Goal: Information Seeking & Learning: Learn about a topic

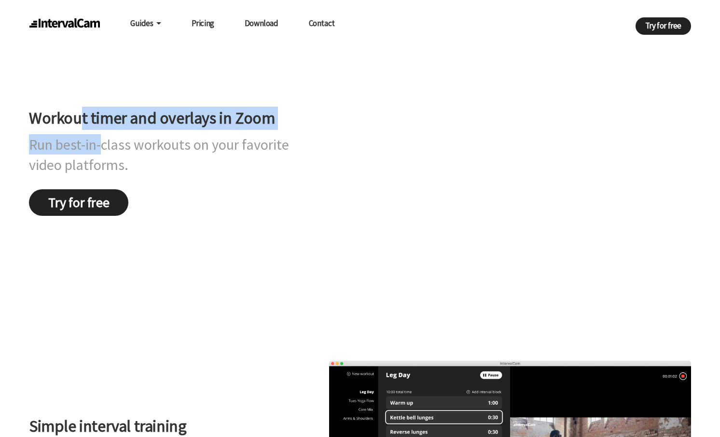
drag, startPoint x: 78, startPoint y: 161, endPoint x: 100, endPoint y: 189, distance: 35.4
click at [100, 189] on div "Workout timer and overlays in Zoom Run best-in-class workouts on your favorite …" at bounding box center [162, 156] width 266 height 121
click at [100, 175] on h2 "Run best-in-class workouts on your favorite video platforms." at bounding box center [162, 154] width 266 height 41
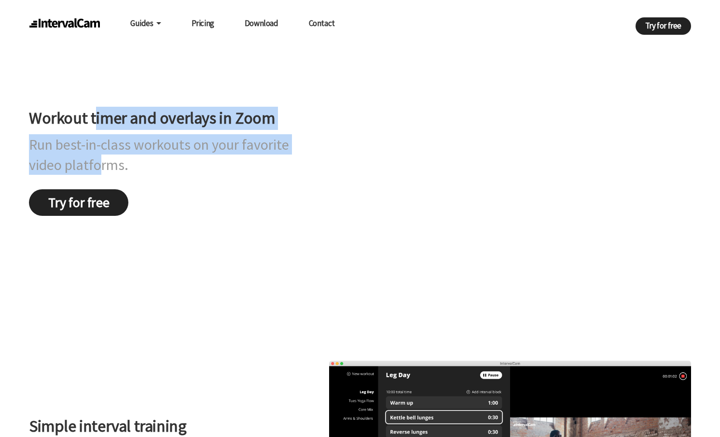
drag, startPoint x: 100, startPoint y: 210, endPoint x: 93, endPoint y: 160, distance: 50.2
click at [93, 160] on div "Workout timer and overlays in Zoom Run best-in-class workouts on your favorite …" at bounding box center [162, 156] width 266 height 121
click at [93, 130] on h1 "Workout timer and overlays in Zoom" at bounding box center [162, 118] width 266 height 23
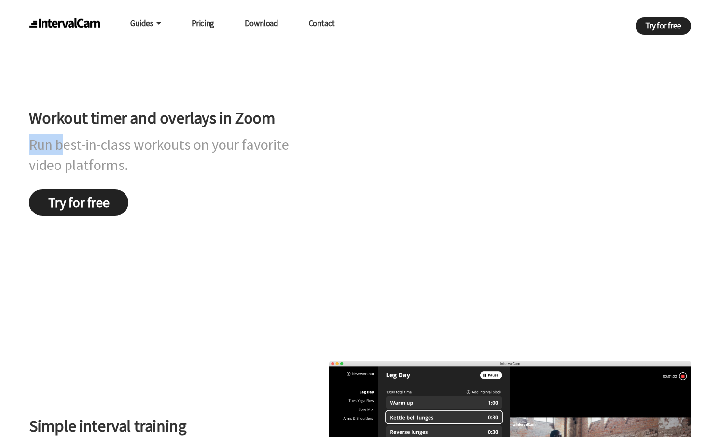
drag, startPoint x: 63, startPoint y: 183, endPoint x: 62, endPoint y: 196, distance: 13.0
click at [62, 196] on div "Workout timer and overlays in Zoom Run best-in-class workouts on your favorite …" at bounding box center [162, 156] width 266 height 121
click at [62, 175] on h2 "Run best-in-class workouts on your favorite video platforms." at bounding box center [162, 154] width 266 height 41
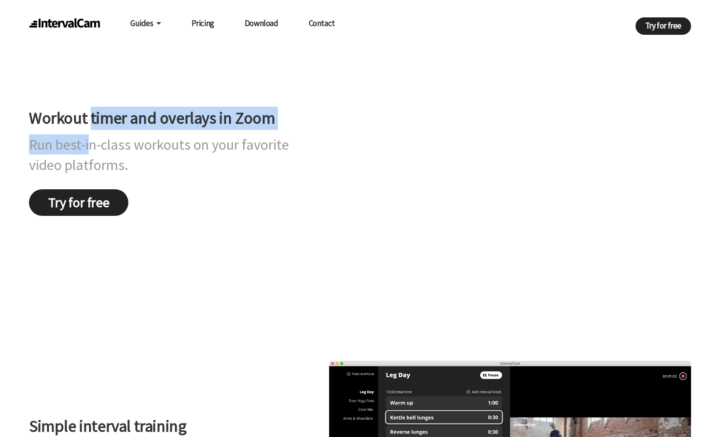
drag, startPoint x: 89, startPoint y: 197, endPoint x: 88, endPoint y: 168, distance: 29.0
click at [88, 168] on div "Workout timer and overlays in Zoom Run best-in-class workouts on your favorite …" at bounding box center [162, 156] width 266 height 121
click at [88, 130] on h1 "Workout timer and overlays in Zoom" at bounding box center [162, 118] width 266 height 23
drag, startPoint x: 88, startPoint y: 168, endPoint x: 89, endPoint y: 192, distance: 23.7
click at [89, 192] on div "Workout timer and overlays in Zoom Run best-in-class workouts on your favorite …" at bounding box center [162, 156] width 266 height 121
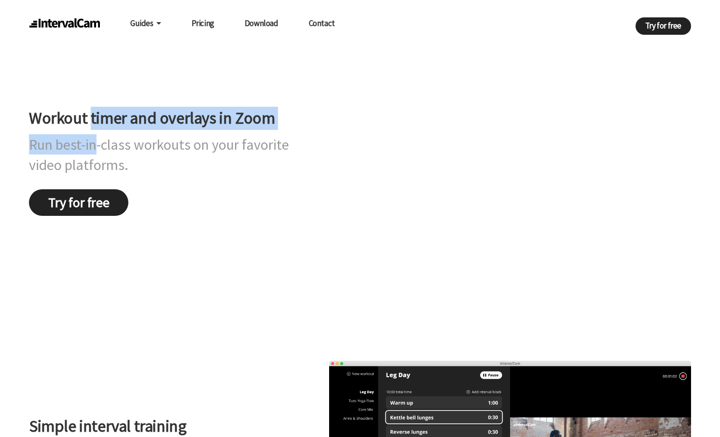
click at [89, 175] on h2 "Run best-in-class workouts on your favorite video platforms." at bounding box center [162, 154] width 266 height 41
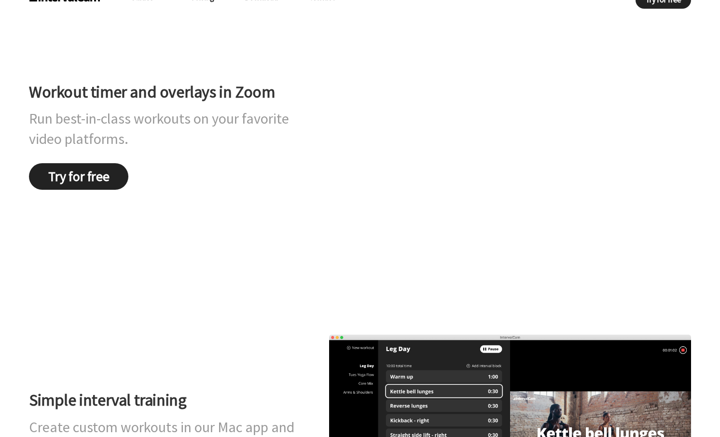
scroll to position [73, 0]
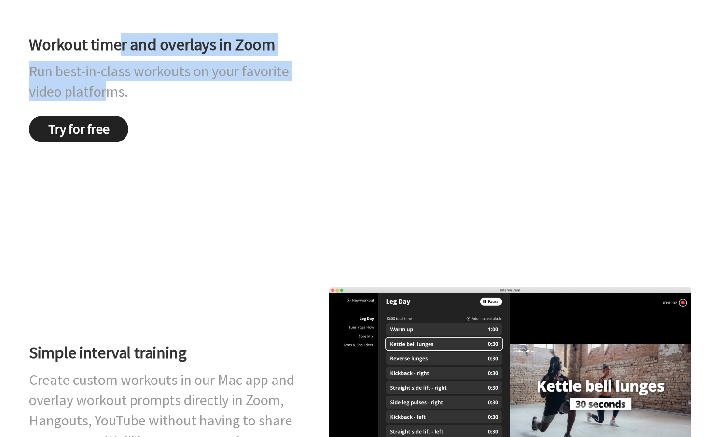
drag, startPoint x: 119, startPoint y: 95, endPoint x: 111, endPoint y: 152, distance: 58.0
click at [111, 143] on div "Workout timer and overlays in Zoom Run best-in-class workouts on your favorite …" at bounding box center [162, 82] width 266 height 121
click at [111, 101] on h2 "Run best-in-class workouts on your favorite video platforms." at bounding box center [162, 81] width 266 height 41
drag, startPoint x: 76, startPoint y: 152, endPoint x: 174, endPoint y: 92, distance: 115.1
click at [174, 92] on div "Workout timer and overlays in Zoom Run best-in-class workouts on your favorite …" at bounding box center [162, 82] width 266 height 121
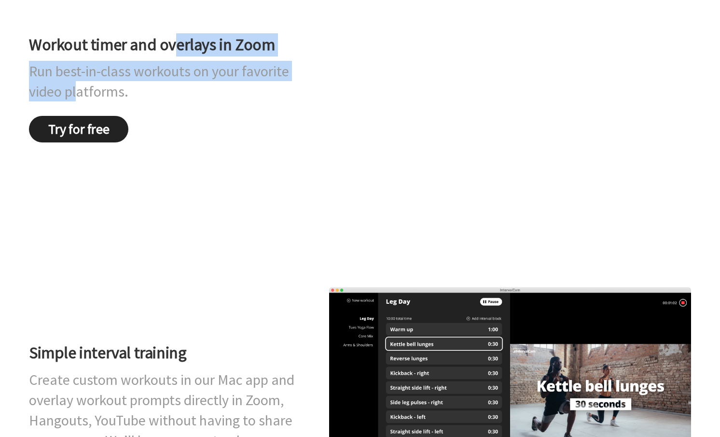
click at [174, 56] on h1 "Workout timer and overlays in Zoom" at bounding box center [162, 44] width 266 height 23
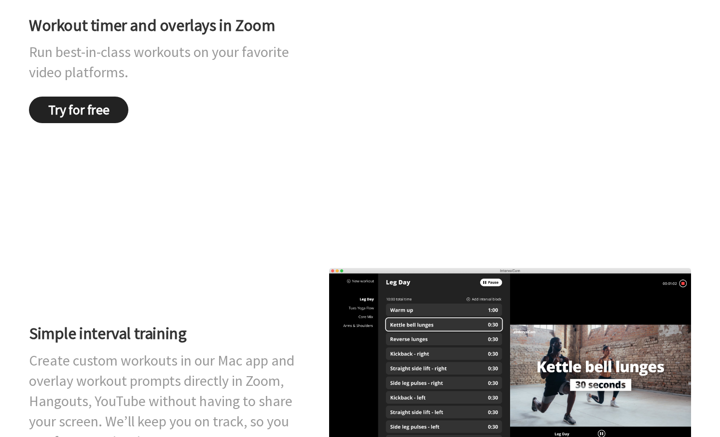
scroll to position [100, 0]
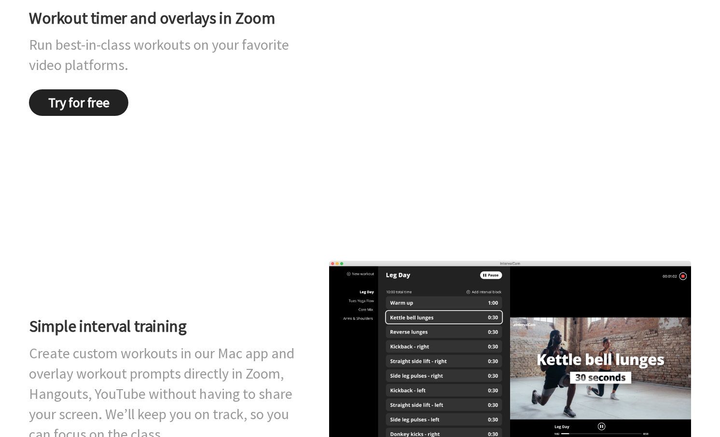
click at [217, 75] on h2 "Run best-in-class workouts on your favorite video platforms." at bounding box center [162, 54] width 266 height 41
click at [205, 116] on div "Workout timer and overlays in Zoom Run best-in-class workouts on your favorite …" at bounding box center [162, 56] width 266 height 121
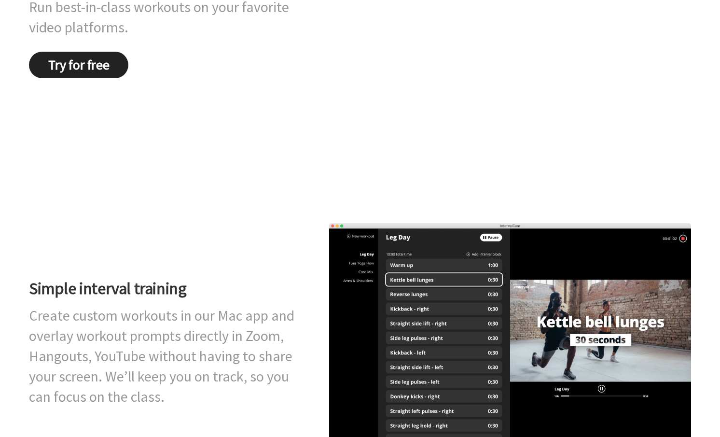
scroll to position [0, 0]
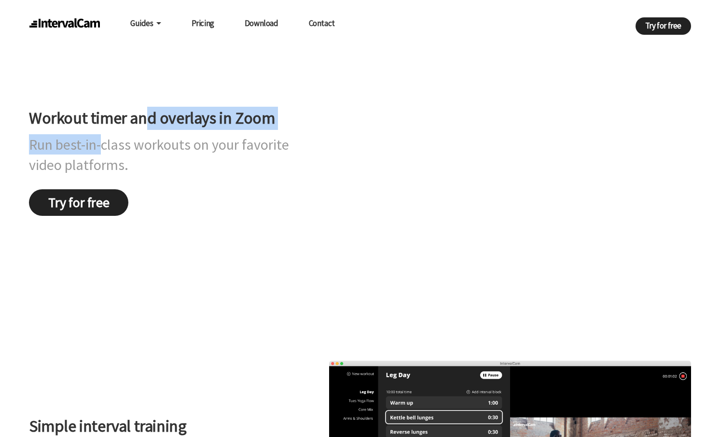
drag, startPoint x: 149, startPoint y: 162, endPoint x: 102, endPoint y: 205, distance: 63.6
click at [102, 205] on div "Workout timer and overlays in Zoom Run best-in-class workouts on your favorite …" at bounding box center [162, 156] width 266 height 121
click at [102, 175] on h2 "Run best-in-class workouts on your favorite video platforms." at bounding box center [162, 154] width 266 height 41
